Goal: Task Accomplishment & Management: Use online tool/utility

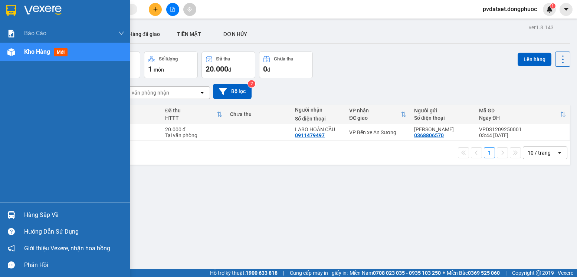
click at [13, 218] on img at bounding box center [11, 215] width 8 height 8
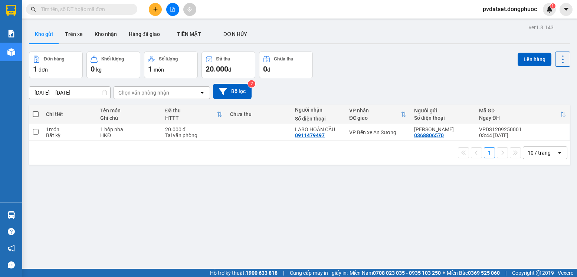
click at [422, 206] on section "Kết quả tìm kiếm ( 0 ) Bộ lọc Ngày tạo đơn gần nhất No Data pvdatset.dongphuoc …" at bounding box center [288, 138] width 577 height 277
click at [75, 32] on button "Trên xe" at bounding box center [74, 34] width 30 height 18
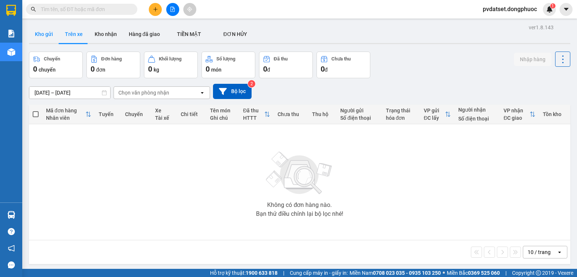
click at [42, 28] on button "Kho gửi" at bounding box center [44, 34] width 30 height 18
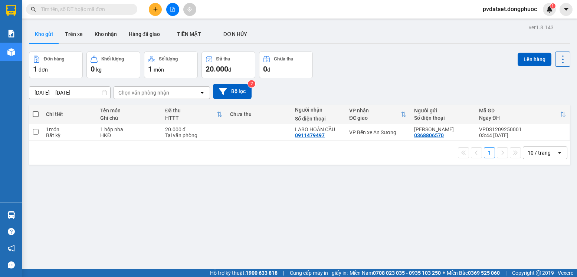
click at [157, 10] on icon "plus" at bounding box center [155, 9] width 5 height 5
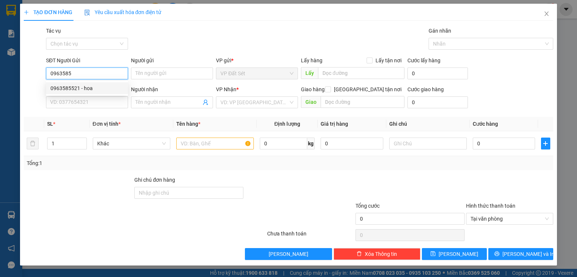
click at [109, 88] on div "0963585521 - hoa" at bounding box center [86, 88] width 73 height 8
type input "0963585521"
type input "hoa"
type input "0358272055"
type input "Trà"
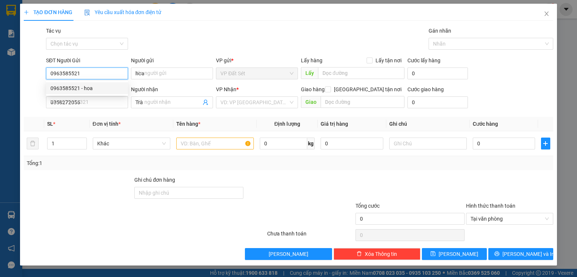
type input "80.000"
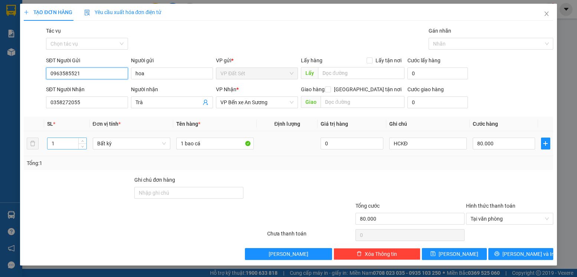
type input "0963585521"
click at [70, 145] on input "1" at bounding box center [67, 143] width 39 height 11
type input "2"
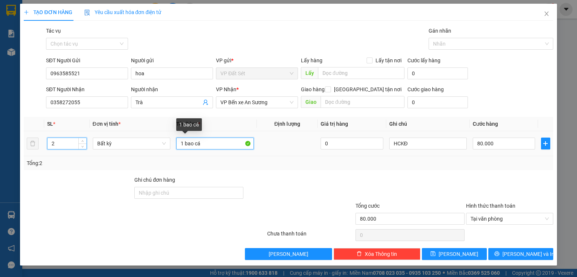
drag, startPoint x: 184, startPoint y: 144, endPoint x: 202, endPoint y: 145, distance: 17.5
click at [183, 144] on input "1 bao cá" at bounding box center [215, 144] width 78 height 12
type input "0"
type input "2 bao cá"
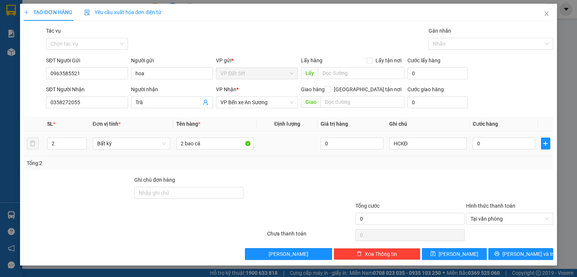
click at [491, 136] on td "0" at bounding box center [504, 143] width 68 height 25
click at [491, 142] on input "0" at bounding box center [504, 144] width 62 height 12
type input "1"
type input "10"
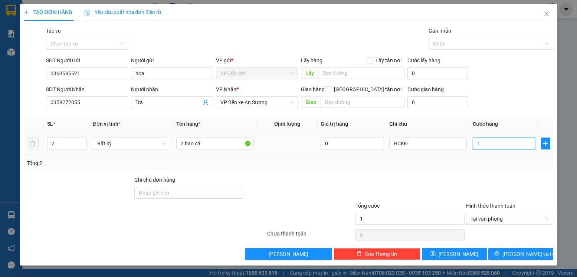
type input "10"
type input "105"
type input "105.000"
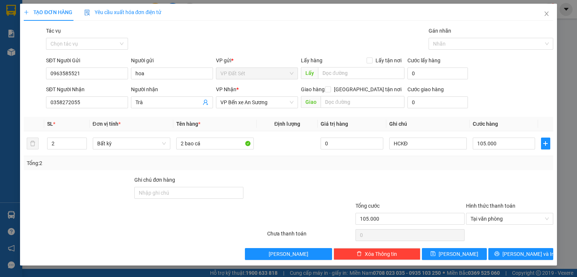
click at [511, 175] on div "Transit Pickup Surcharge Ids Transit Deliver Surcharge Ids Transit Deliver Surc…" at bounding box center [288, 144] width 529 height 234
click at [515, 254] on span "[PERSON_NAME] và In" at bounding box center [529, 254] width 52 height 8
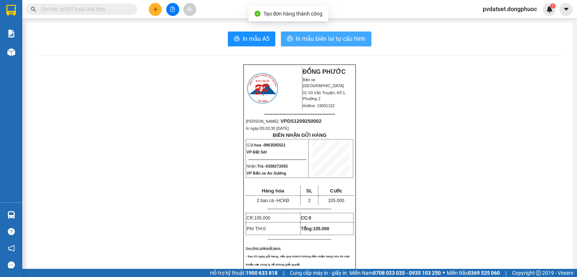
click at [331, 39] on span "In mẫu biên lai tự cấu hình" at bounding box center [331, 38] width 70 height 9
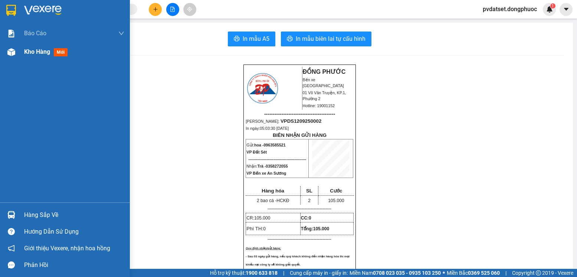
click at [46, 50] on span "Kho hàng" at bounding box center [37, 51] width 26 height 7
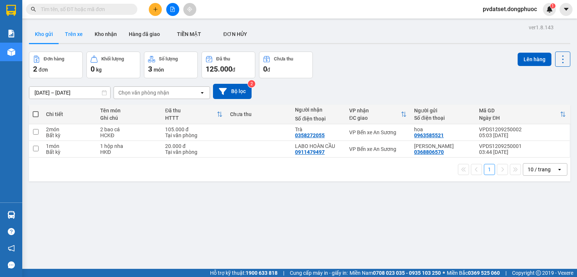
drag, startPoint x: 61, startPoint y: 31, endPoint x: 67, endPoint y: 30, distance: 6.0
click at [64, 31] on button "Trên xe" at bounding box center [74, 34] width 30 height 18
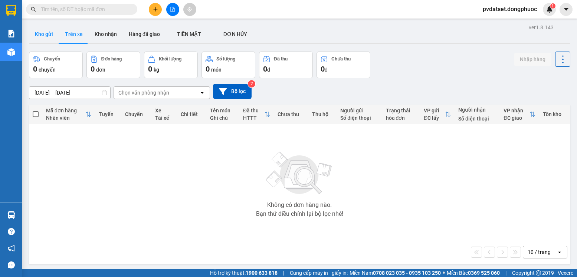
click at [37, 34] on button "Kho gửi" at bounding box center [44, 34] width 30 height 18
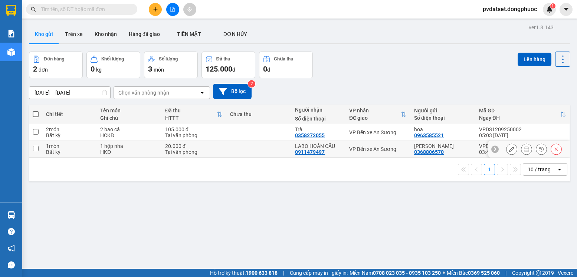
click at [377, 148] on div "VP Bến xe An Sương" at bounding box center [378, 149] width 58 height 6
checkbox input "true"
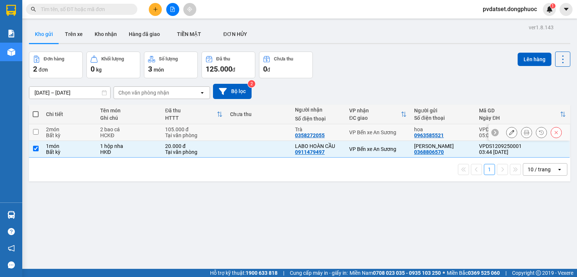
click at [377, 128] on td "VP Bến xe An Sương" at bounding box center [378, 132] width 65 height 17
checkbox input "true"
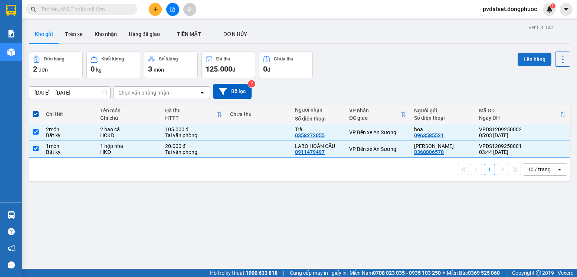
click at [537, 58] on button "Lên hàng" at bounding box center [535, 59] width 34 height 13
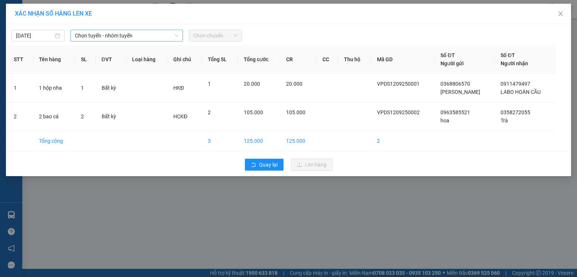
click at [107, 37] on span "Chọn tuyến - nhóm tuyến" at bounding box center [127, 35] width 104 height 11
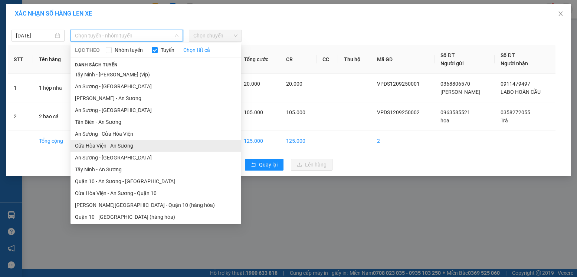
click at [133, 148] on li "Cửa Hòa Viện - An Sương" at bounding box center [156, 146] width 171 height 12
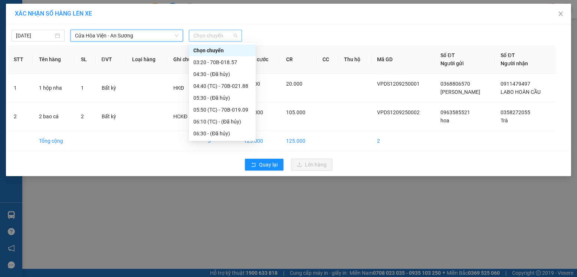
drag, startPoint x: 197, startPoint y: 39, endPoint x: 208, endPoint y: 50, distance: 15.8
click at [198, 39] on span "Chọn chuyến" at bounding box center [215, 35] width 44 height 11
click at [245, 84] on div "04:40 (TC) - 70B-021.88" at bounding box center [222, 86] width 58 height 8
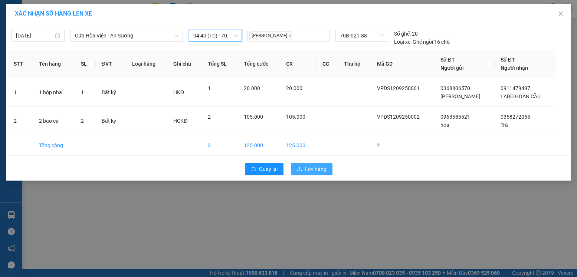
click at [323, 167] on span "Lên hàng" at bounding box center [316, 169] width 22 height 8
